Goal: Information Seeking & Learning: Learn about a topic

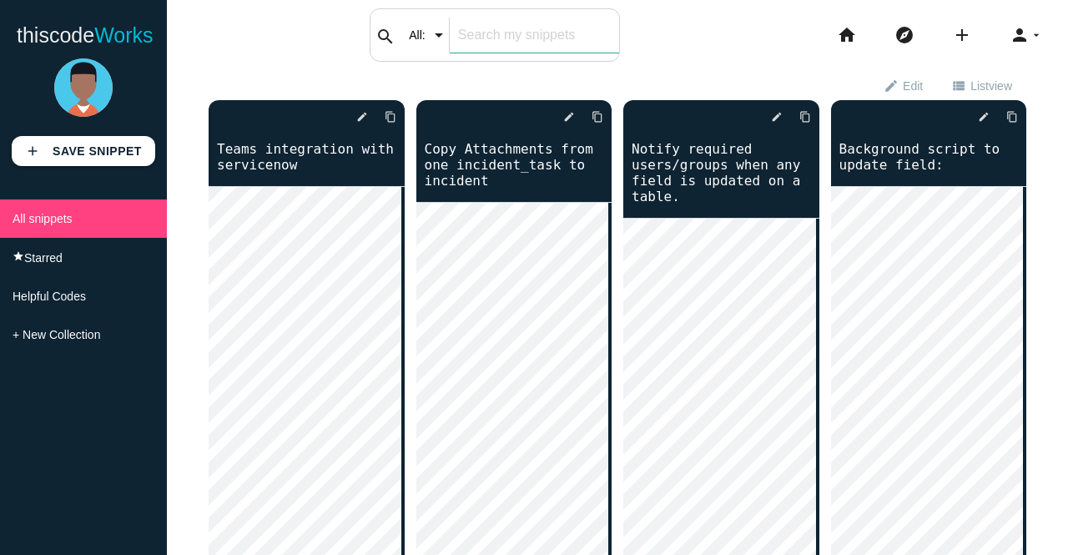
click at [484, 33] on input "text" at bounding box center [534, 35] width 169 height 35
type input "background"
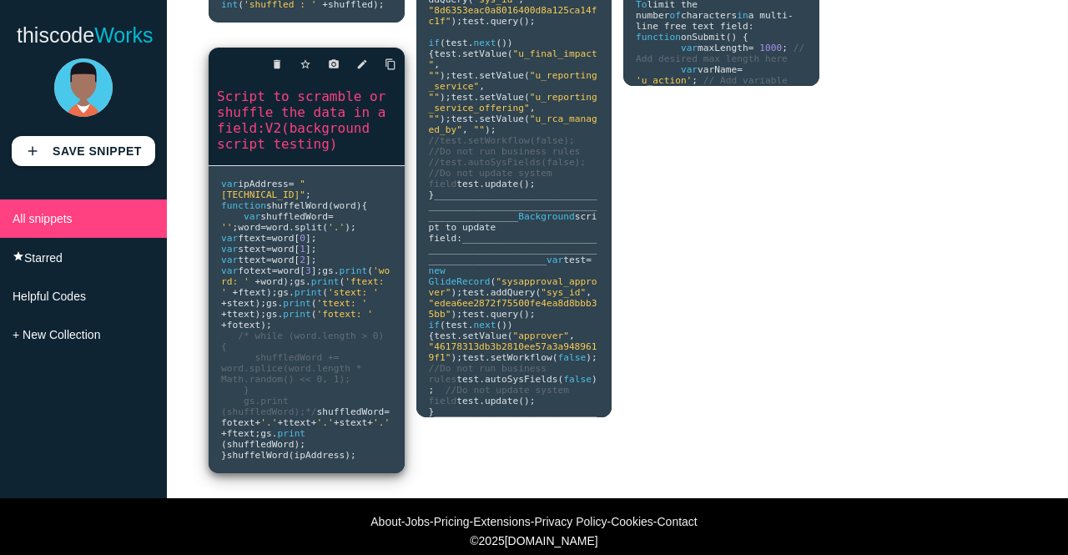
scroll to position [668, 0]
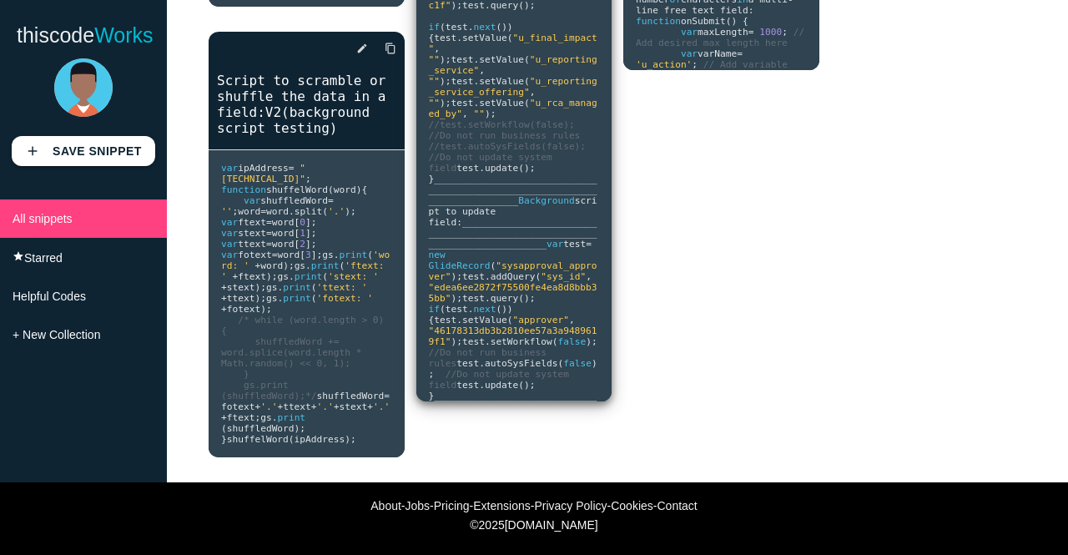
click at [510, 348] on pre "Background script to delete field : ___________________________________________…" at bounding box center [514, 151] width 196 height 501
click at [499, 283] on pre "Background script to delete field : ___________________________________________…" at bounding box center [514, 151] width 196 height 501
click at [507, 290] on pre "Background script to delete field : ___________________________________________…" at bounding box center [514, 151] width 196 height 501
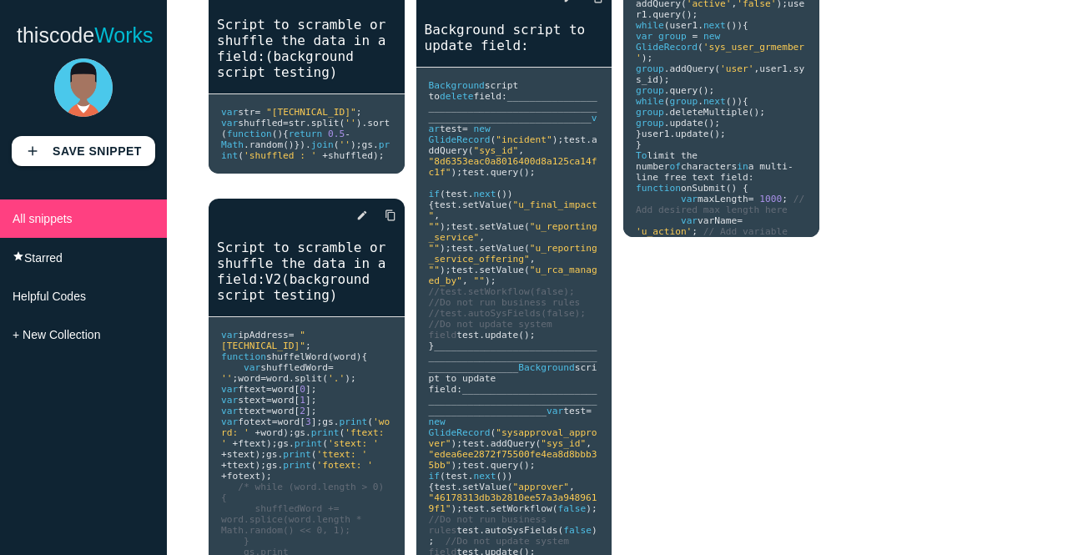
scroll to position [167, 0]
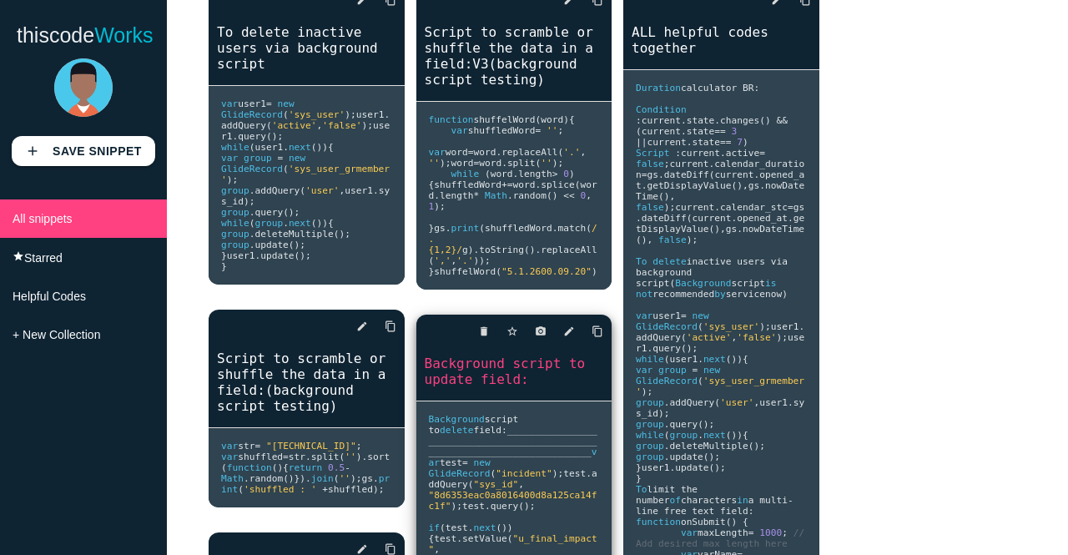
click at [473, 378] on link "Background script to update field:" at bounding box center [514, 371] width 196 height 35
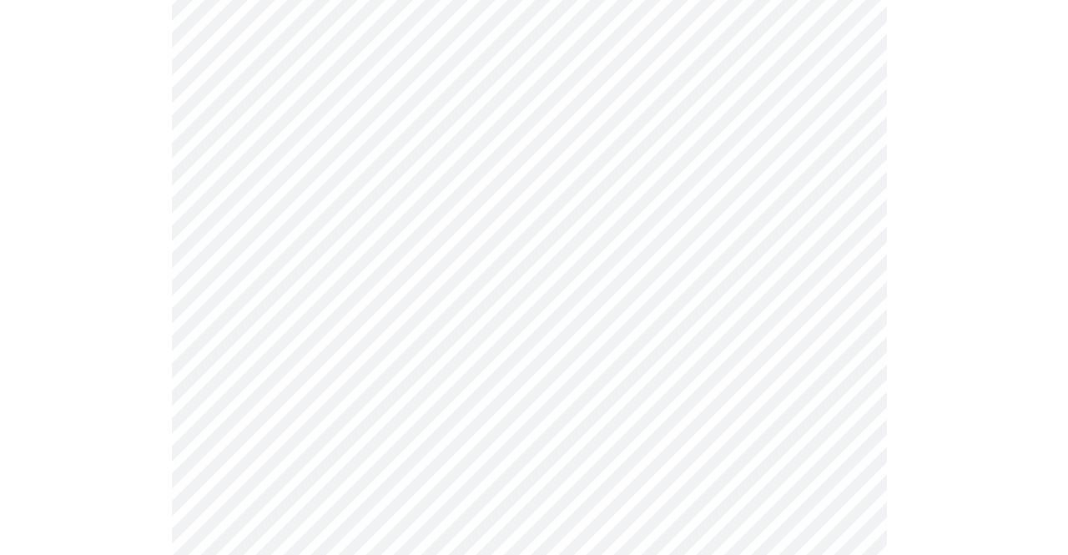
scroll to position [396, 0]
